Goal: Task Accomplishment & Management: Complete application form

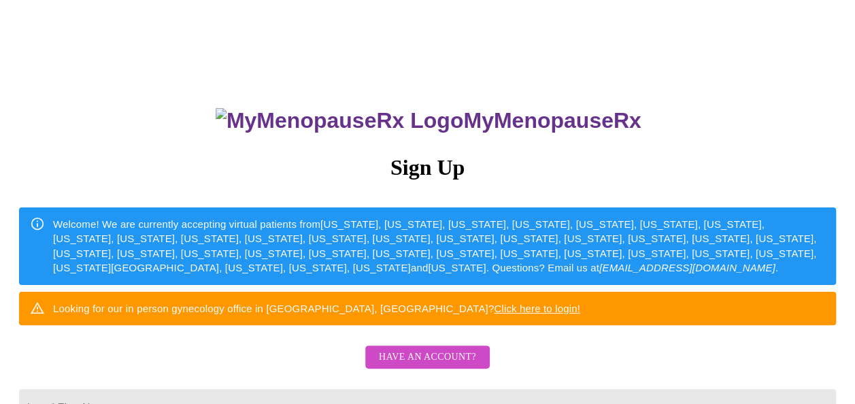
scroll to position [204, 0]
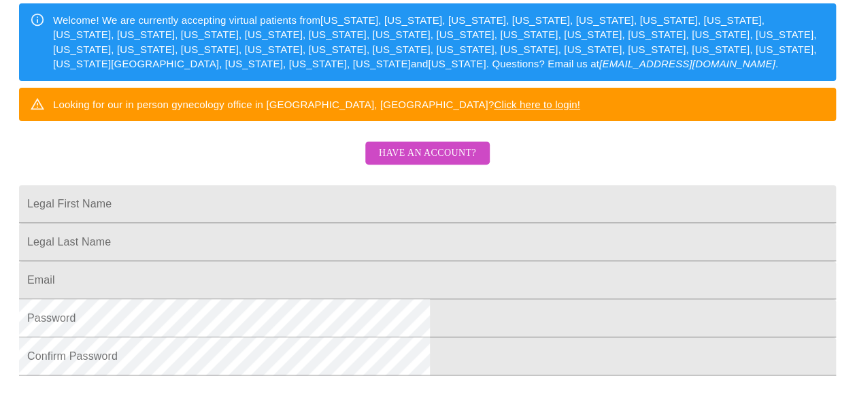
click at [472, 162] on span "Have an account?" at bounding box center [427, 153] width 97 height 17
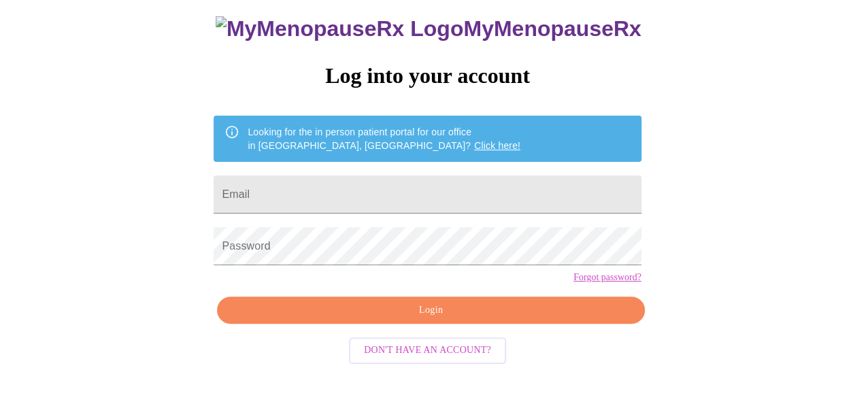
scroll to position [81, 0]
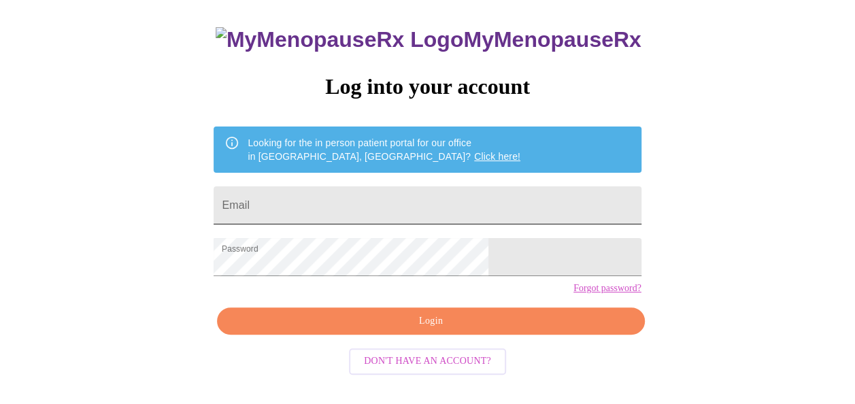
click at [472, 186] on input "Email" at bounding box center [427, 205] width 427 height 38
type input "[EMAIL_ADDRESS][DOMAIN_NAME]"
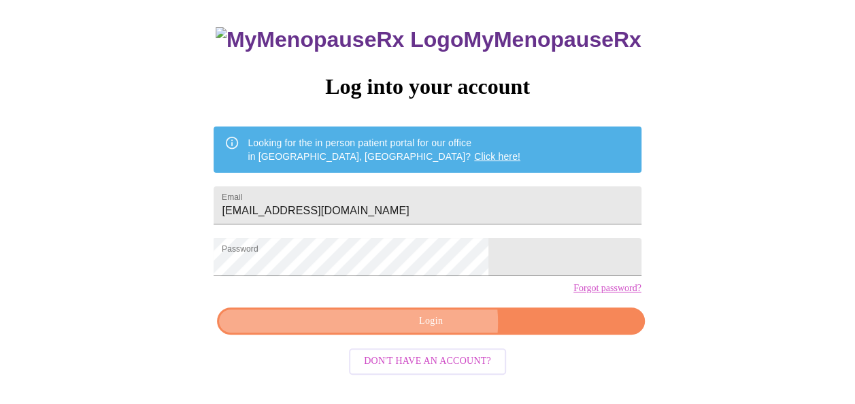
click at [434, 330] on span "Login" at bounding box center [431, 321] width 396 height 17
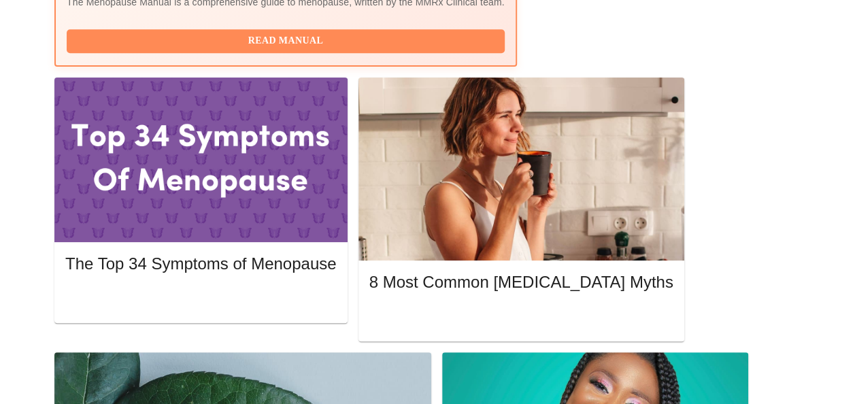
scroll to position [624, 0]
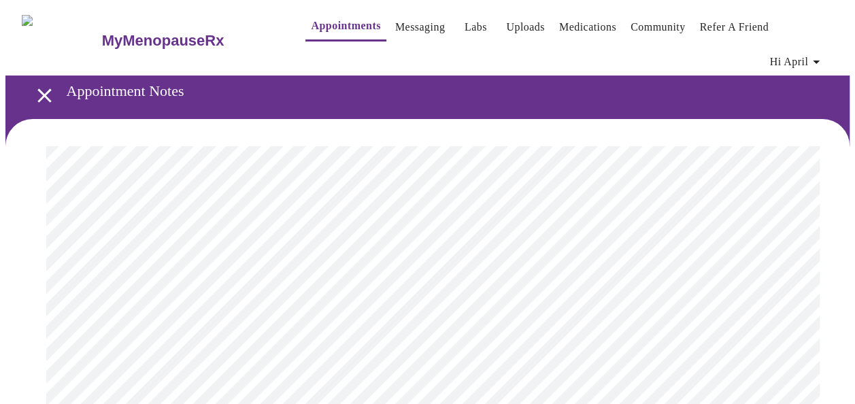
click at [311, 34] on link "Appointments" at bounding box center [345, 25] width 69 height 19
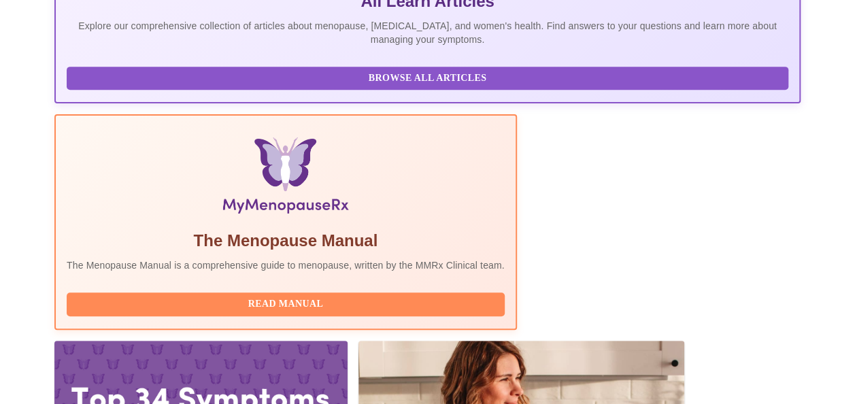
scroll to position [408, 0]
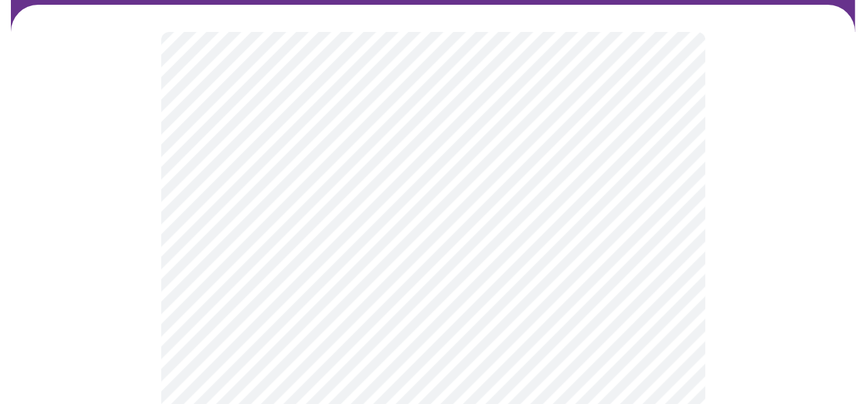
scroll to position [136, 0]
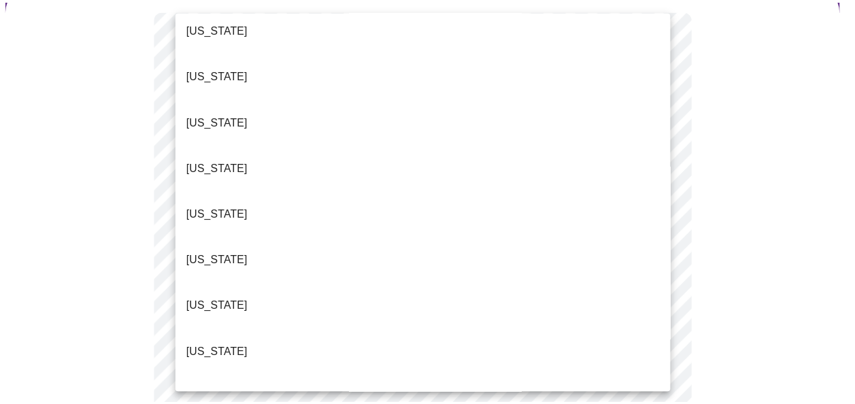
scroll to position [204, 0]
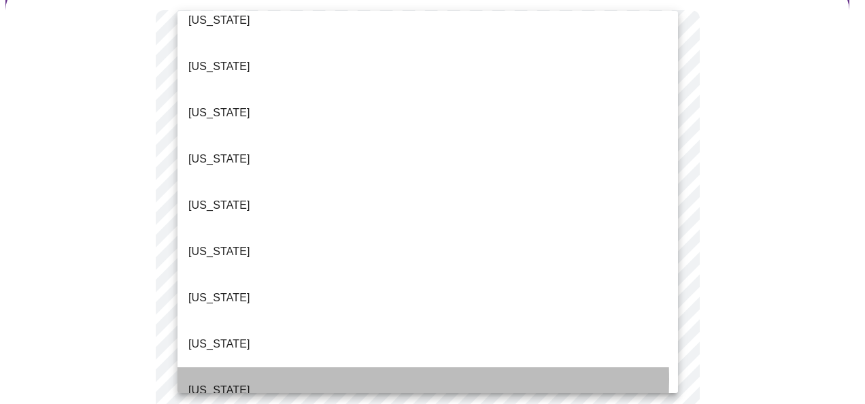
click at [254, 367] on li "[US_STATE]" at bounding box center [428, 390] width 501 height 46
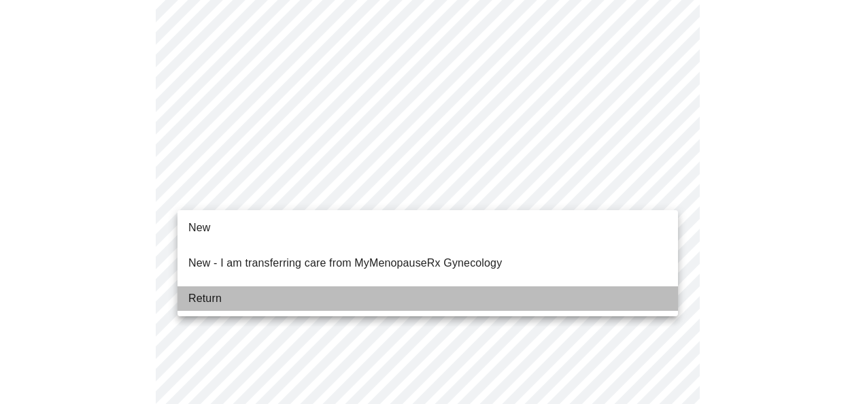
click at [275, 286] on li "Return" at bounding box center [428, 298] width 501 height 24
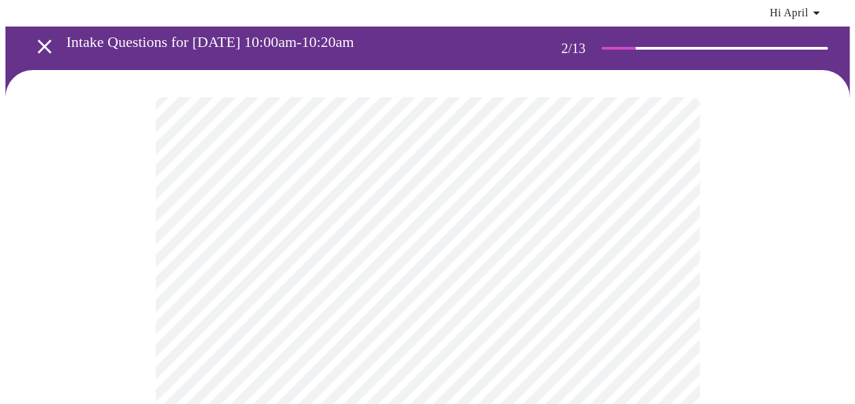
scroll to position [68, 0]
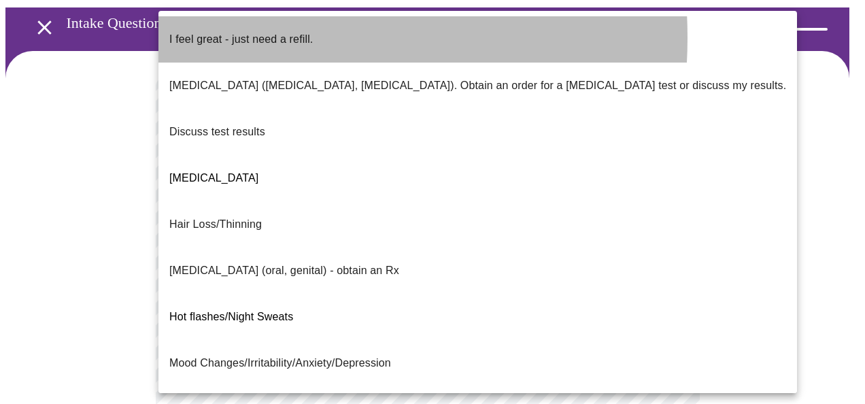
click at [225, 37] on span "I feel great - just need a refill." at bounding box center [241, 39] width 144 height 38
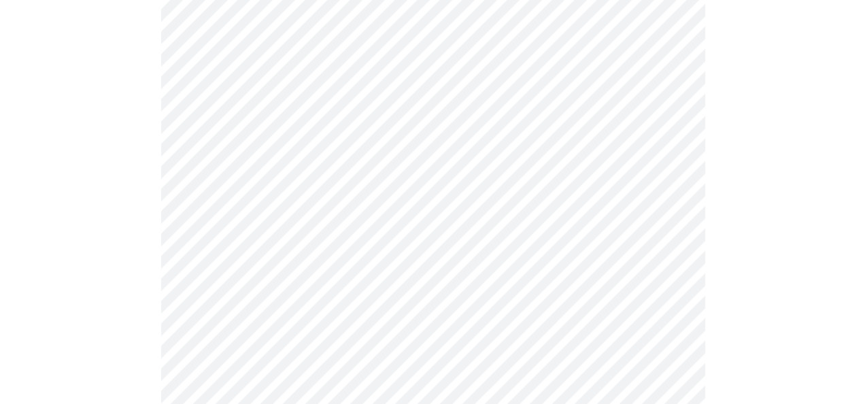
scroll to position [204, 0]
click at [290, 192] on body "MyMenopauseRx Appointments Messaging Labs Uploads Medications Community Refer a…" at bounding box center [427, 278] width 844 height 954
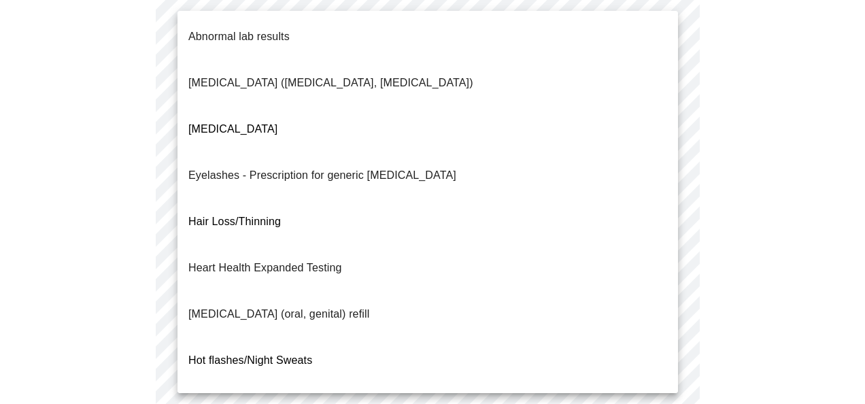
scroll to position [0, 0]
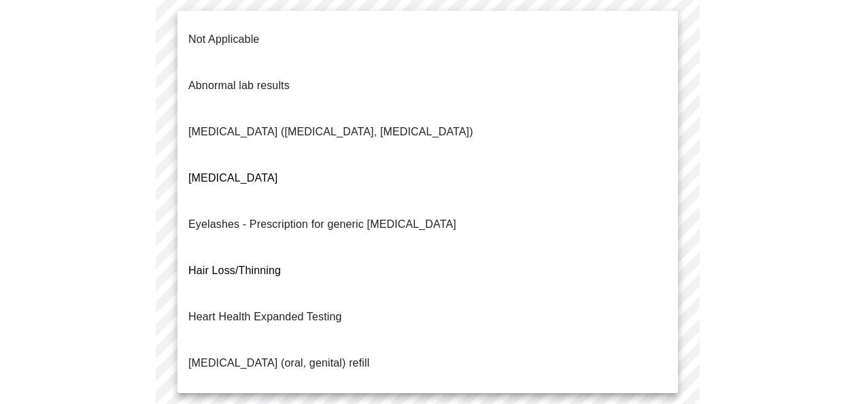
click at [716, 122] on div at bounding box center [432, 202] width 865 height 404
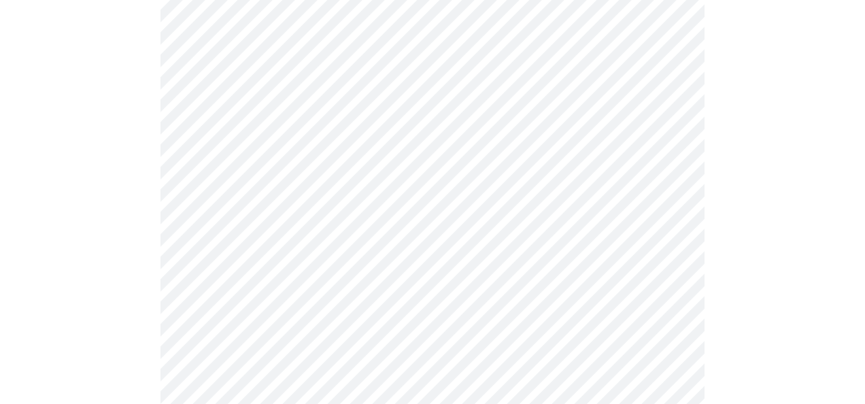
click at [273, 82] on body "MyMenopauseRx Appointments Messaging Labs Uploads Medications Community Refer a…" at bounding box center [432, 278] width 854 height 954
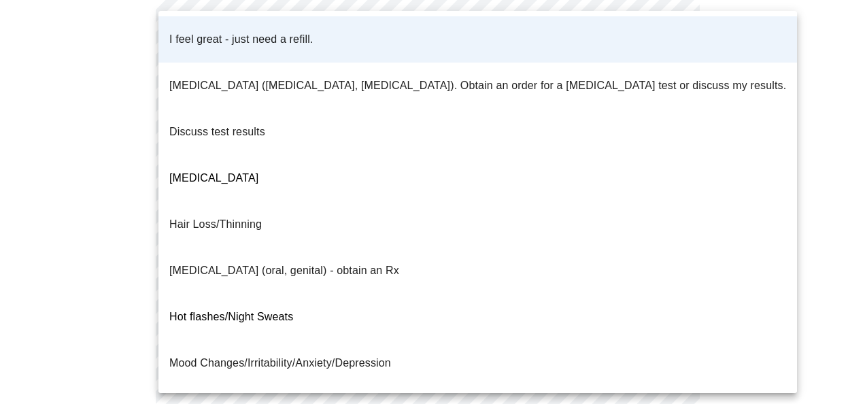
click at [233, 124] on p "Discuss test results" at bounding box center [217, 132] width 96 height 16
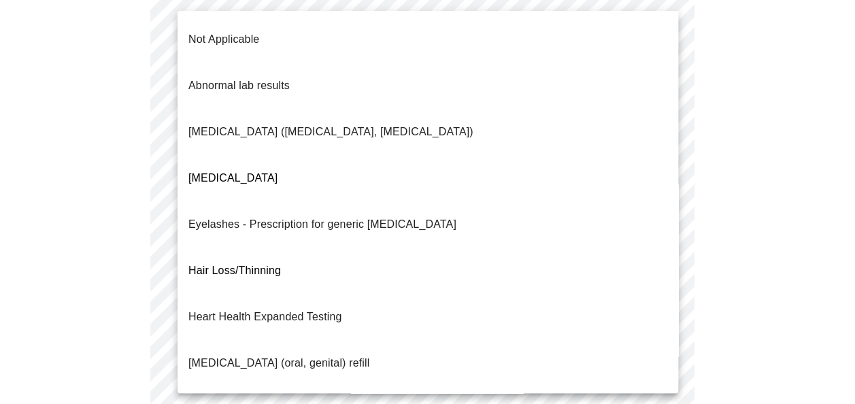
click at [250, 193] on body "MyMenopauseRx Appointments Messaging Labs Uploads Medications Community Refer a…" at bounding box center [427, 278] width 844 height 954
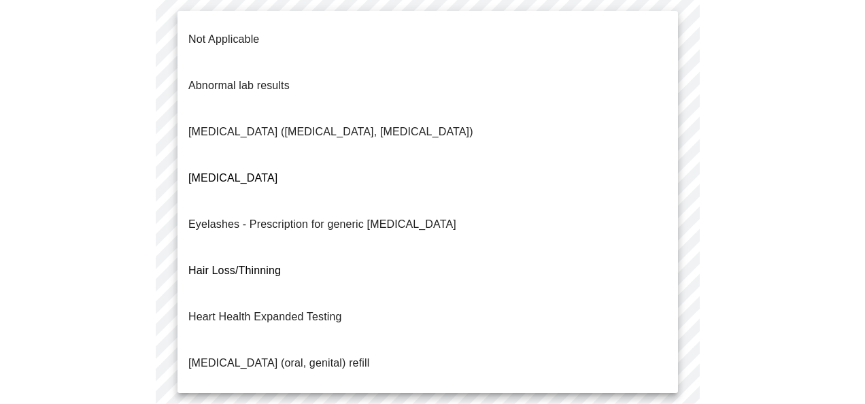
click at [224, 32] on p "Not Applicable" at bounding box center [223, 39] width 71 height 16
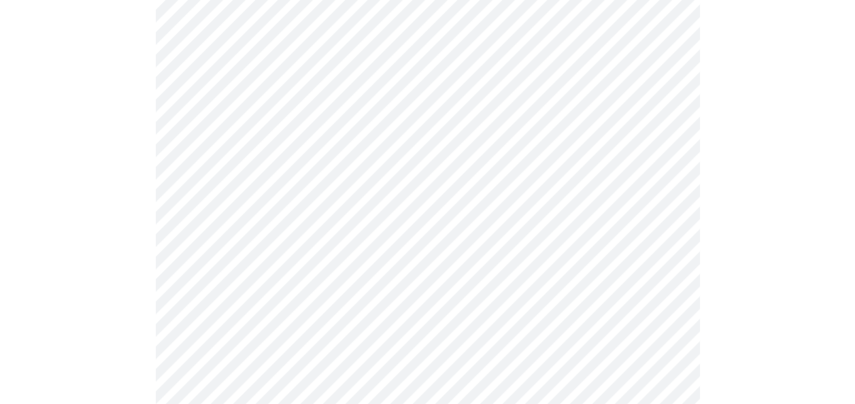
click at [245, 95] on body "MyMenopauseRx Appointments Messaging Labs Uploads Medications Community Refer a…" at bounding box center [427, 274] width 844 height 946
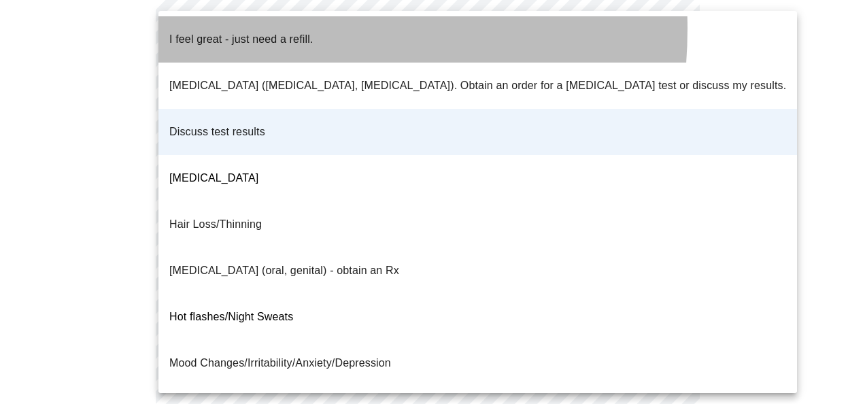
click at [238, 31] on p "I feel great - just need a refill." at bounding box center [241, 39] width 144 height 16
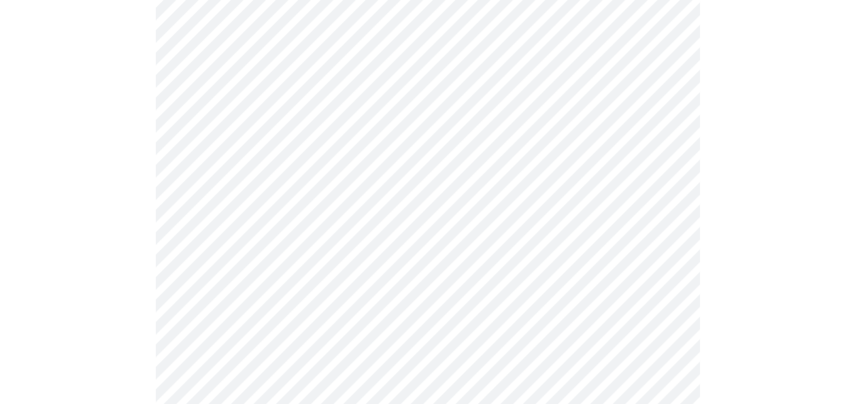
scroll to position [340, 0]
click at [350, 185] on body "MyMenopauseRx Appointments Messaging Labs Uploads Medications Community Refer a…" at bounding box center [427, 138] width 844 height 946
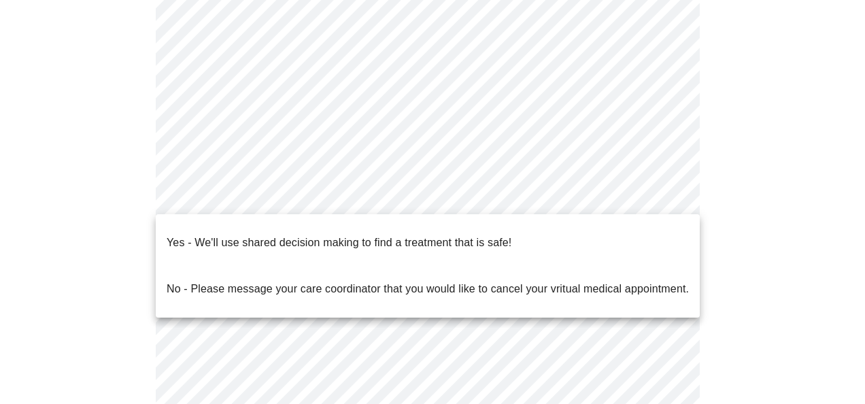
click at [320, 243] on span "Yes - We'll use shared decision making to find a treatment that is safe!" at bounding box center [339, 243] width 345 height 38
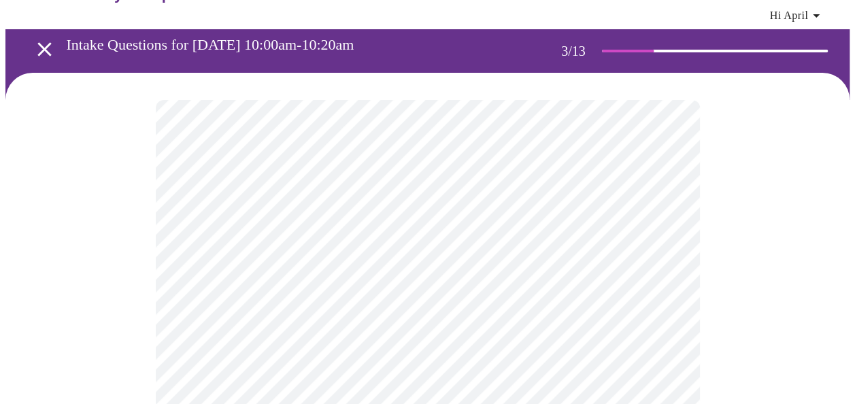
scroll to position [68, 0]
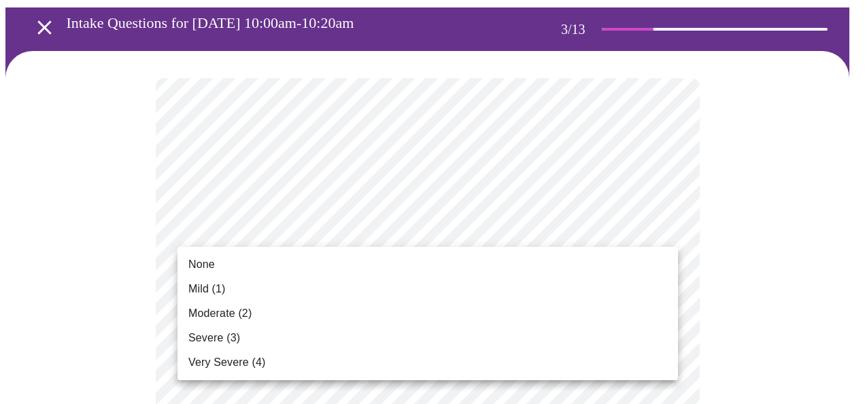
click at [451, 256] on li "None" at bounding box center [428, 264] width 501 height 24
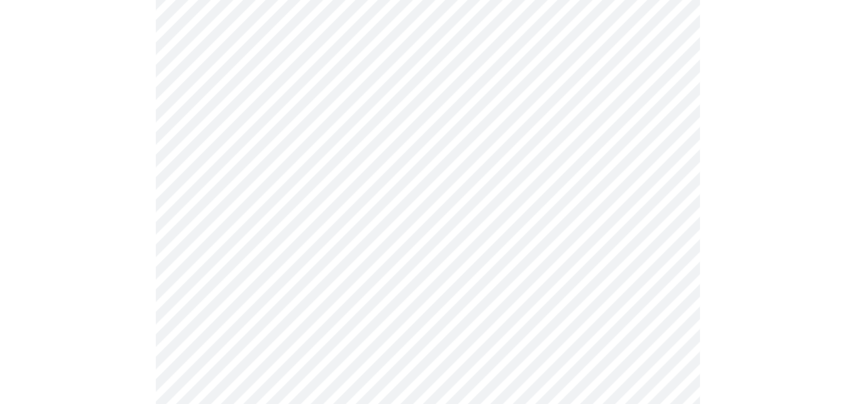
scroll to position [204, 0]
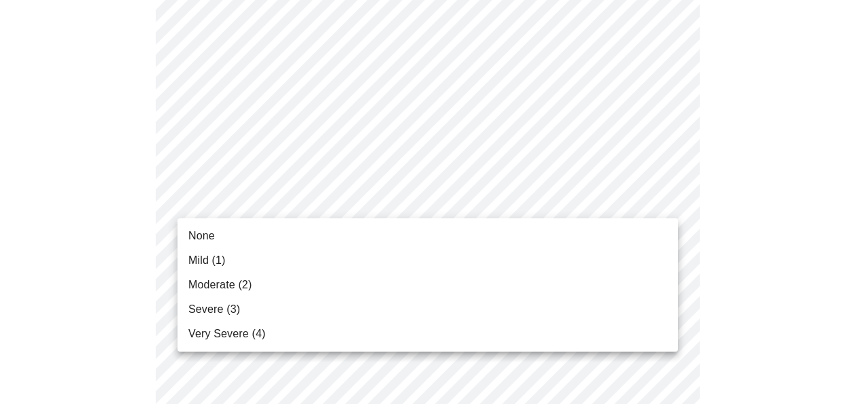
click at [397, 237] on li "None" at bounding box center [428, 236] width 501 height 24
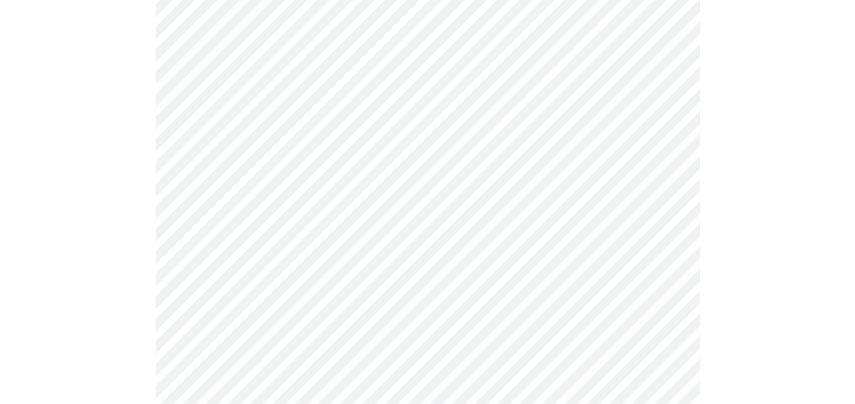
scroll to position [340, 0]
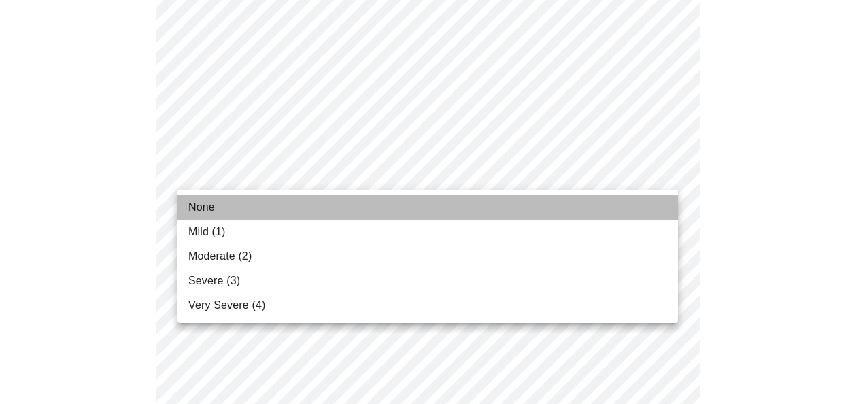
click at [356, 201] on li "None" at bounding box center [428, 207] width 501 height 24
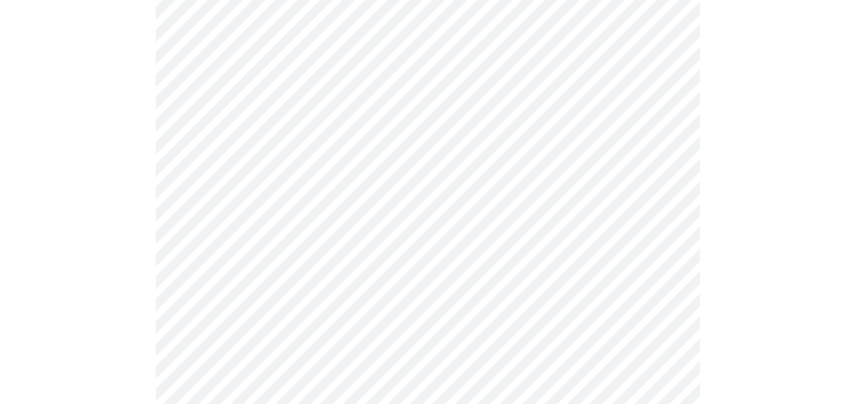
scroll to position [408, 0]
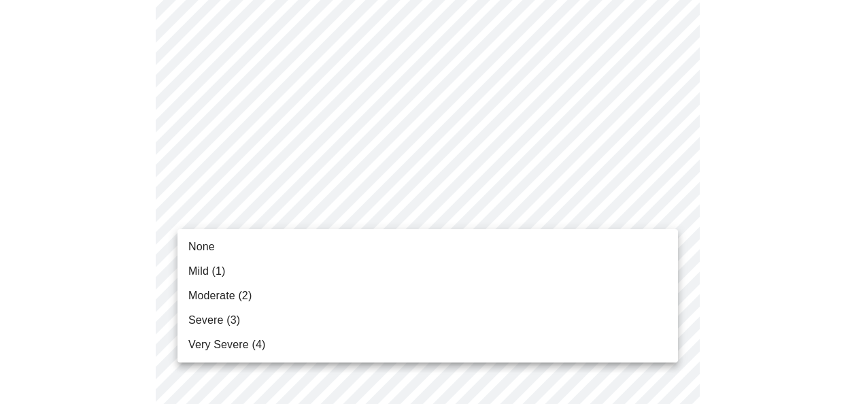
click at [360, 243] on li "None" at bounding box center [428, 247] width 501 height 24
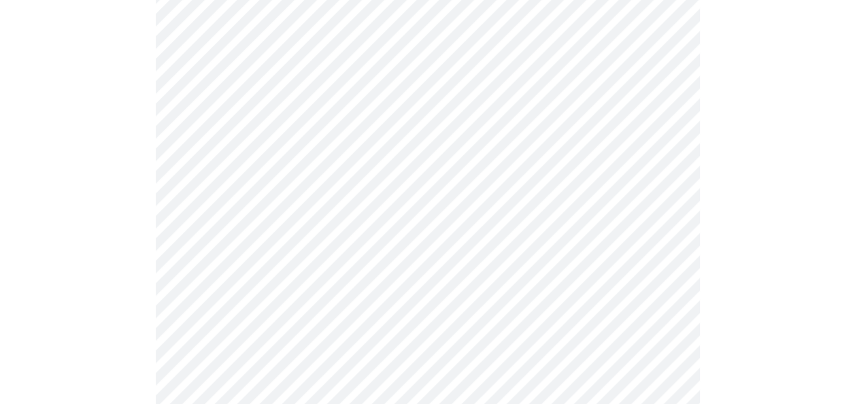
scroll to position [476, 0]
click at [357, 229] on body "MyMenopauseRx Appointments Messaging Labs Uploads Medications Community Refer a…" at bounding box center [432, 405] width 854 height 1752
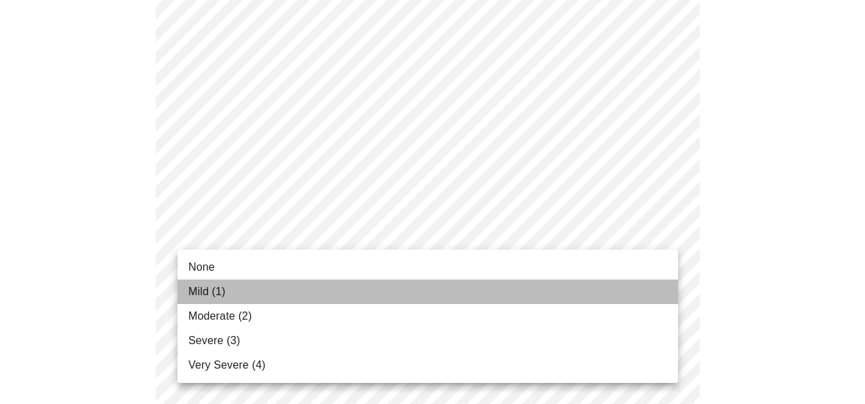
click at [355, 295] on li "Mild (1)" at bounding box center [428, 292] width 501 height 24
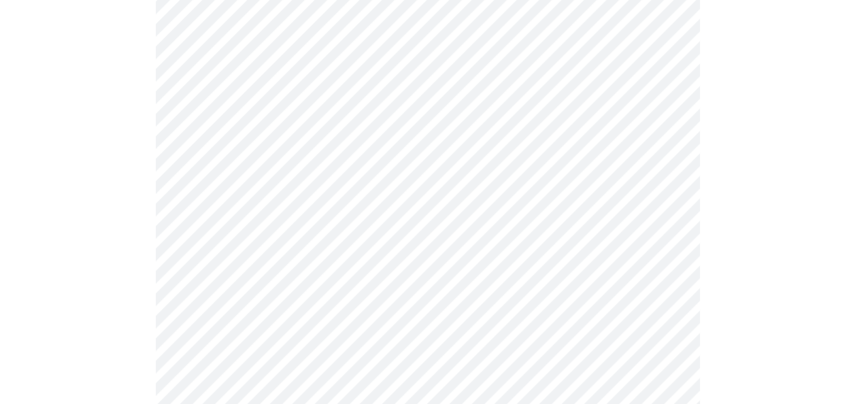
scroll to position [612, 0]
click at [331, 177] on body "MyMenopauseRx Appointments Messaging Labs Uploads Medications Community Refer a…" at bounding box center [432, 259] width 854 height 1733
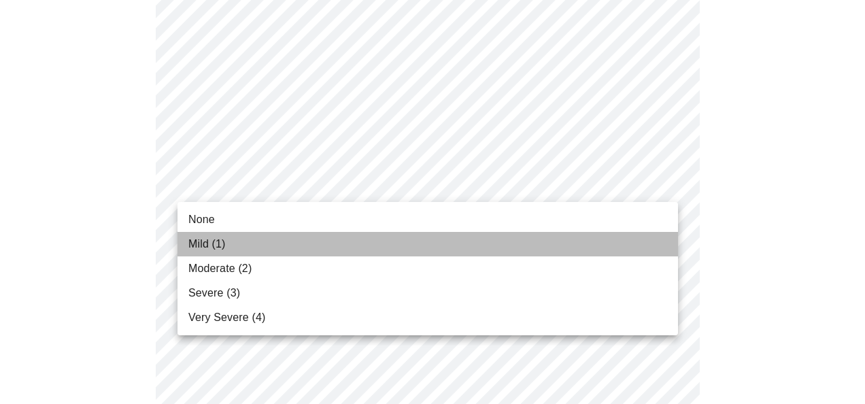
click at [331, 244] on li "Mild (1)" at bounding box center [428, 244] width 501 height 24
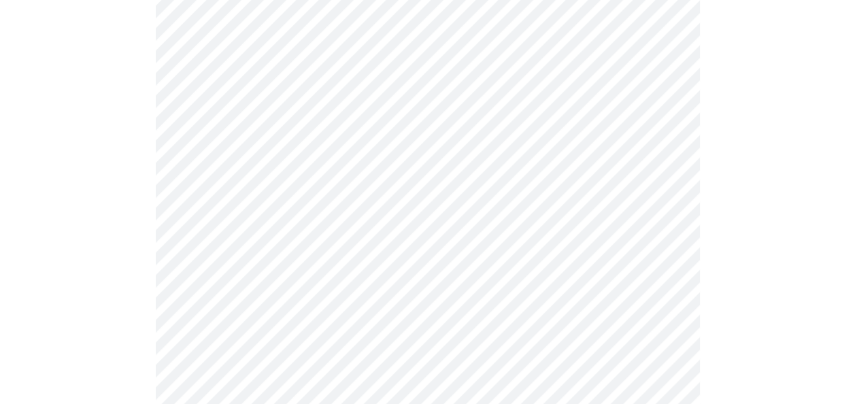
scroll to position [680, 0]
click at [327, 227] on body "MyMenopauseRx Appointments Messaging Labs Uploads Medications Community Refer a…" at bounding box center [427, 182] width 844 height 1714
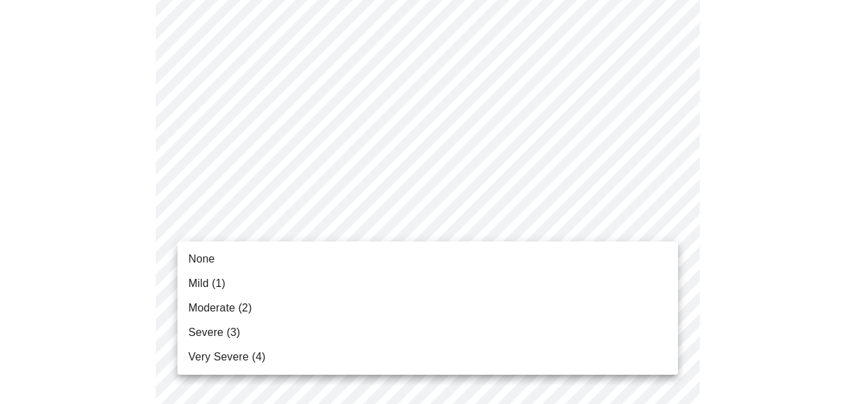
click at [317, 258] on li "None" at bounding box center [428, 259] width 501 height 24
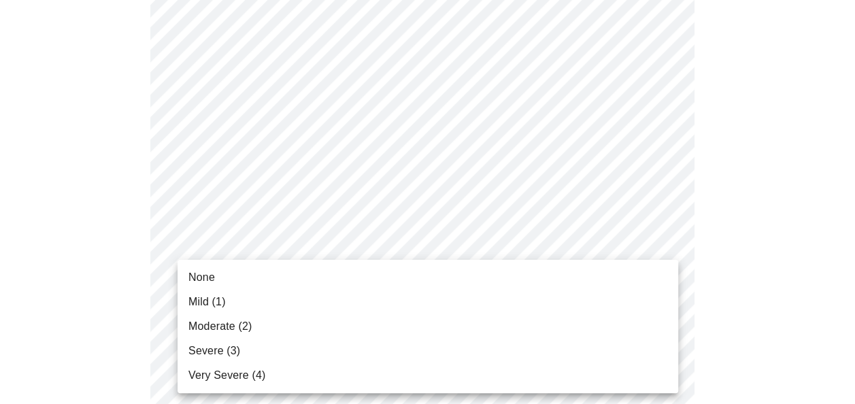
click at [321, 324] on body "MyMenopauseRx Appointments Messaging Labs Uploads Medications Community Refer a…" at bounding box center [427, 172] width 844 height 1695
click at [298, 280] on li "None" at bounding box center [428, 277] width 501 height 24
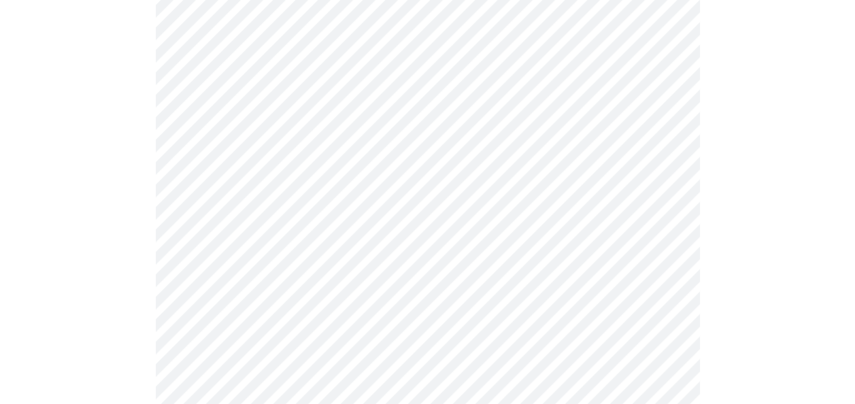
scroll to position [952, 0]
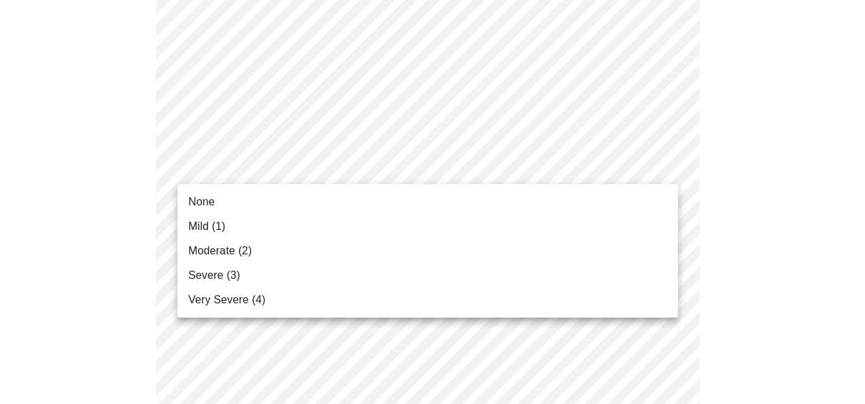
click at [279, 203] on li "None" at bounding box center [428, 202] width 501 height 24
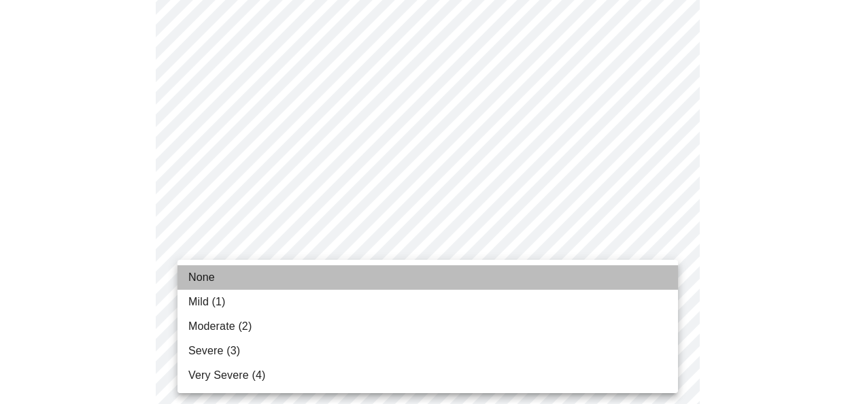
click at [278, 276] on li "None" at bounding box center [428, 277] width 501 height 24
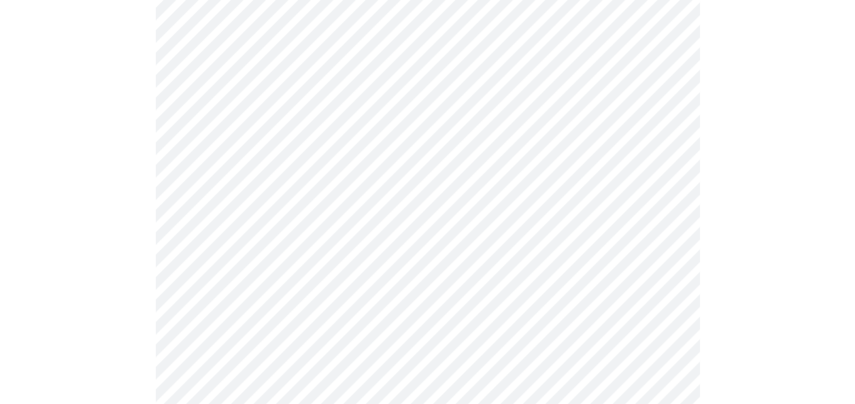
scroll to position [1156, 0]
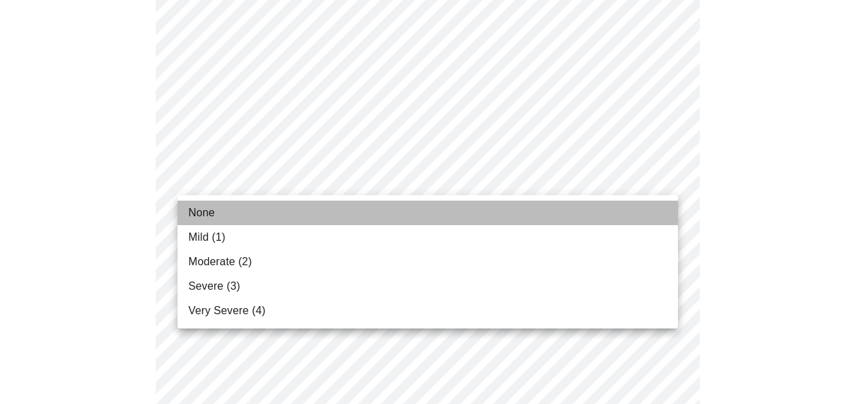
click at [332, 208] on li "None" at bounding box center [428, 213] width 501 height 24
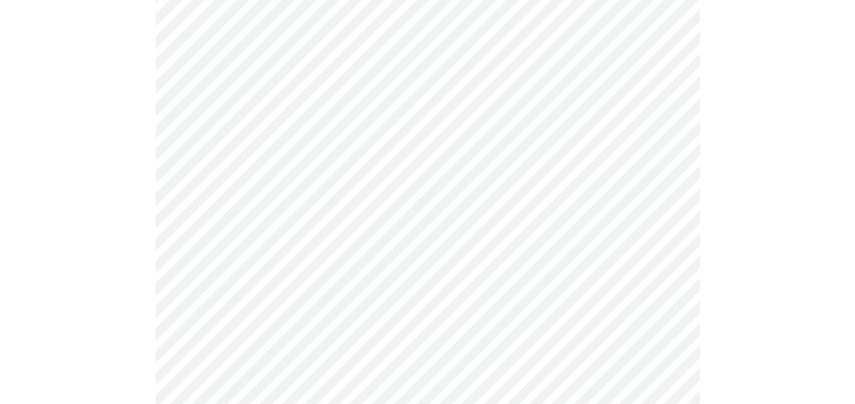
scroll to position [680, 0]
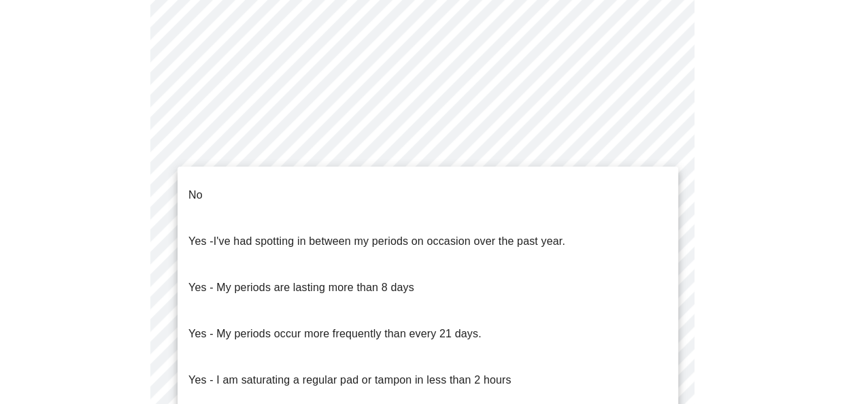
click at [306, 146] on body "MyMenopauseRx Appointments Messaging Labs Uploads Medications Community Refer a…" at bounding box center [427, 5] width 844 height 1360
click at [279, 189] on li "No" at bounding box center [428, 195] width 501 height 46
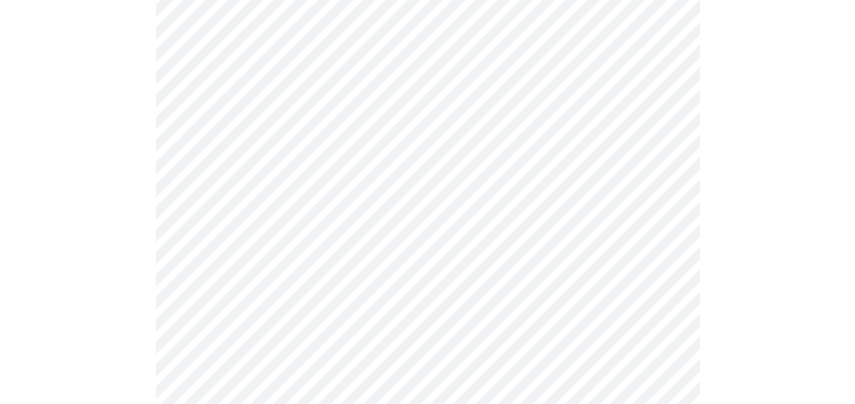
scroll to position [748, 0]
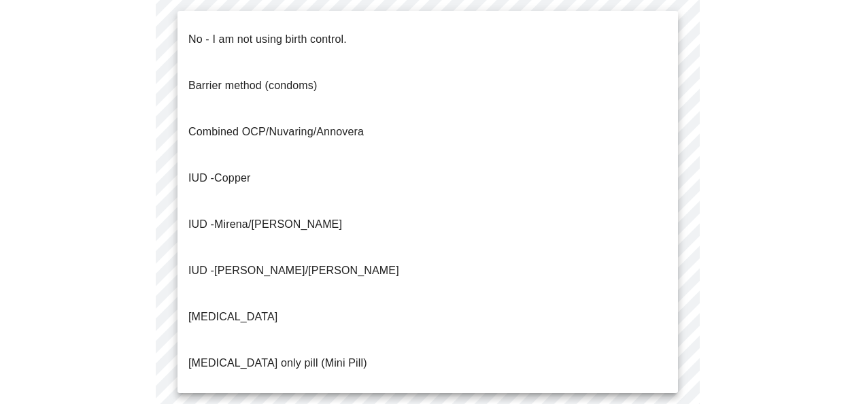
click at [303, 124] on p "Combined OCP/Nuvaring/Annovera" at bounding box center [275, 132] width 175 height 16
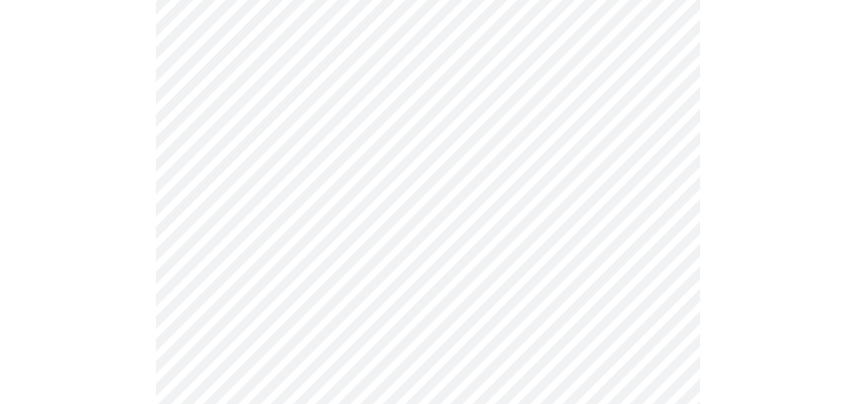
scroll to position [884, 0]
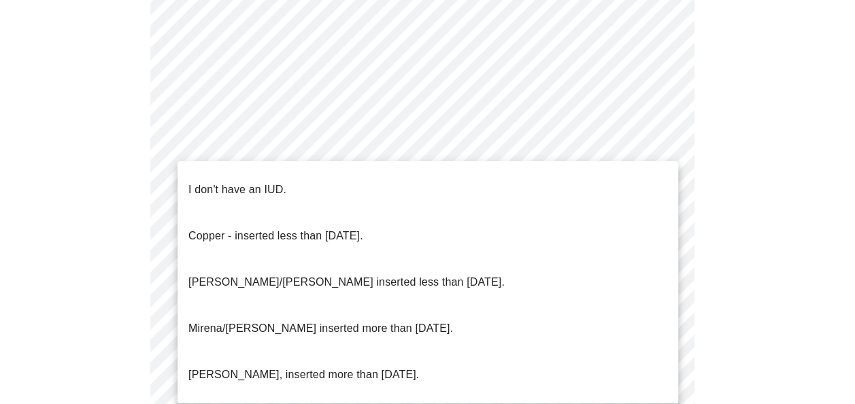
click at [303, 175] on li "I don't have an IUD." at bounding box center [428, 190] width 501 height 46
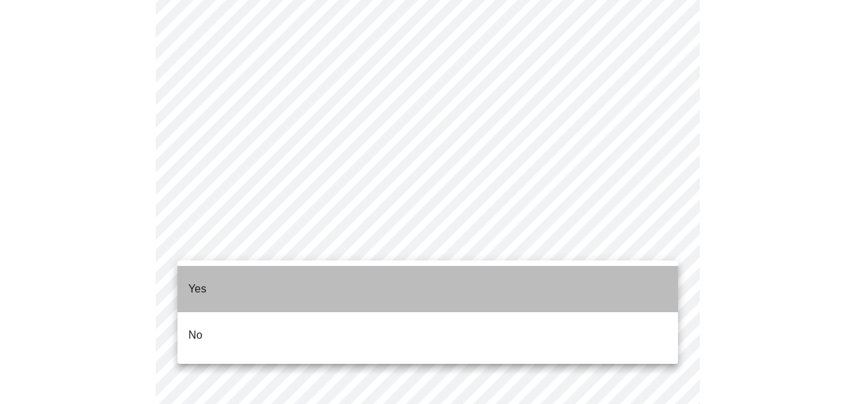
click at [301, 273] on li "Yes" at bounding box center [428, 289] width 501 height 46
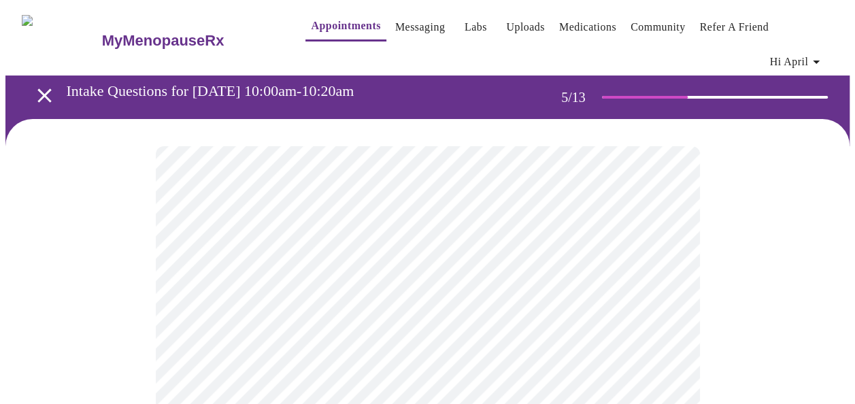
scroll to position [68, 0]
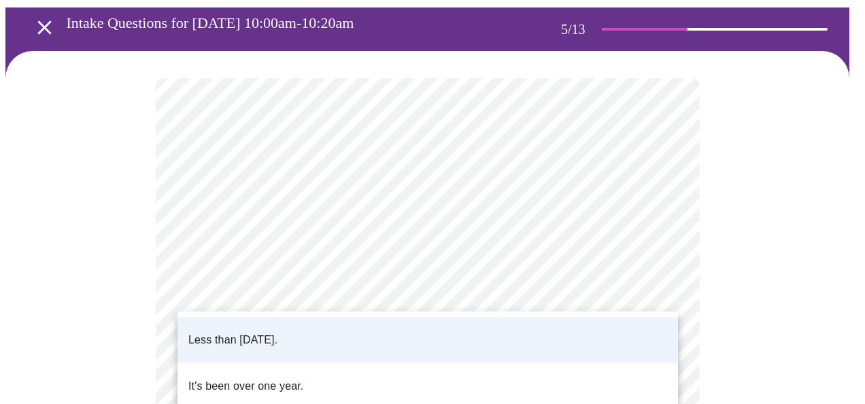
click at [278, 341] on span "Less than [DATE]." at bounding box center [232, 340] width 89 height 38
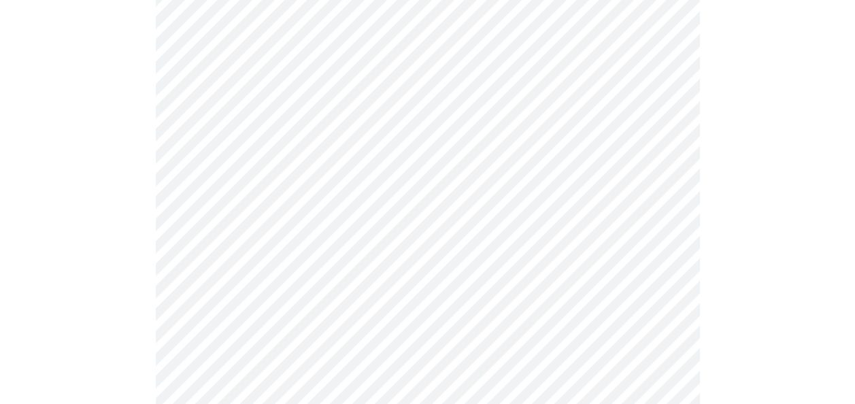
scroll to position [3673, 0]
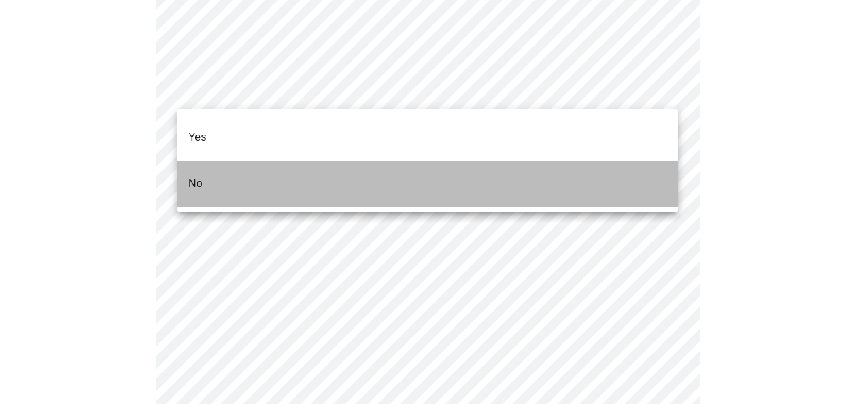
click at [313, 161] on li "No" at bounding box center [428, 184] width 501 height 46
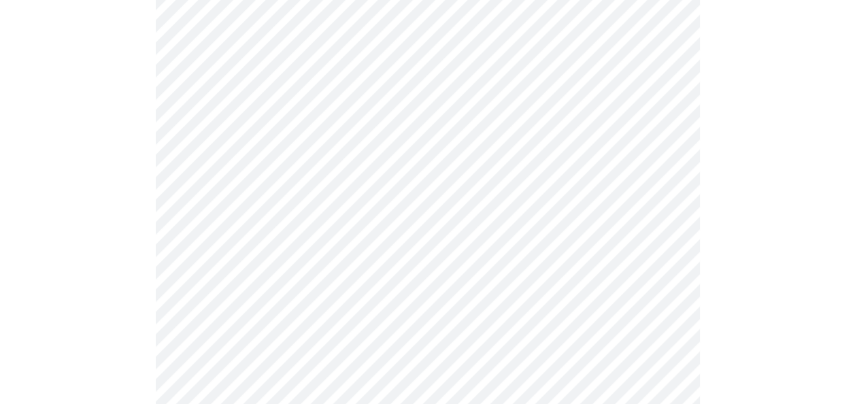
scroll to position [3741, 0]
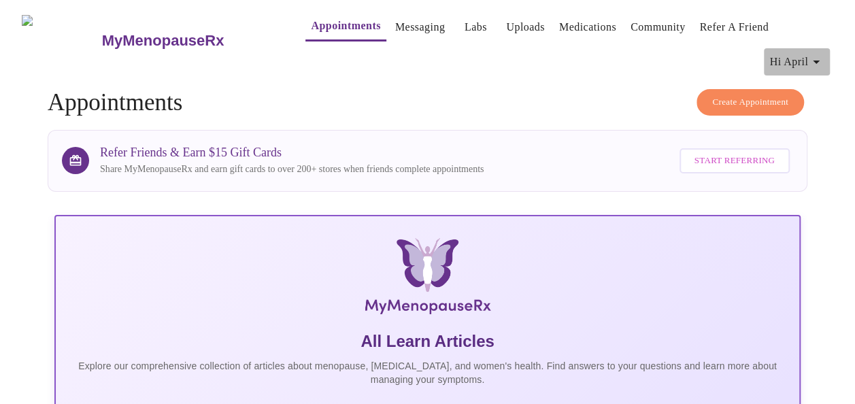
click at [801, 52] on span "Hi April" at bounding box center [796, 61] width 55 height 19
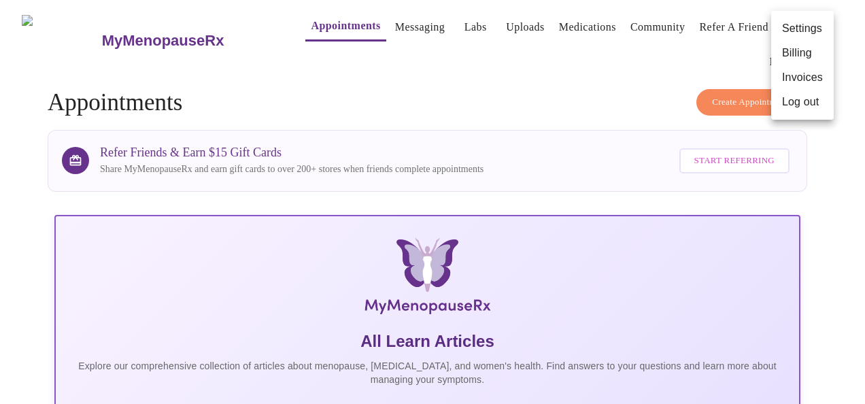
click at [788, 106] on li "Log out" at bounding box center [802, 102] width 63 height 24
